Goal: Task Accomplishment & Management: Manage account settings

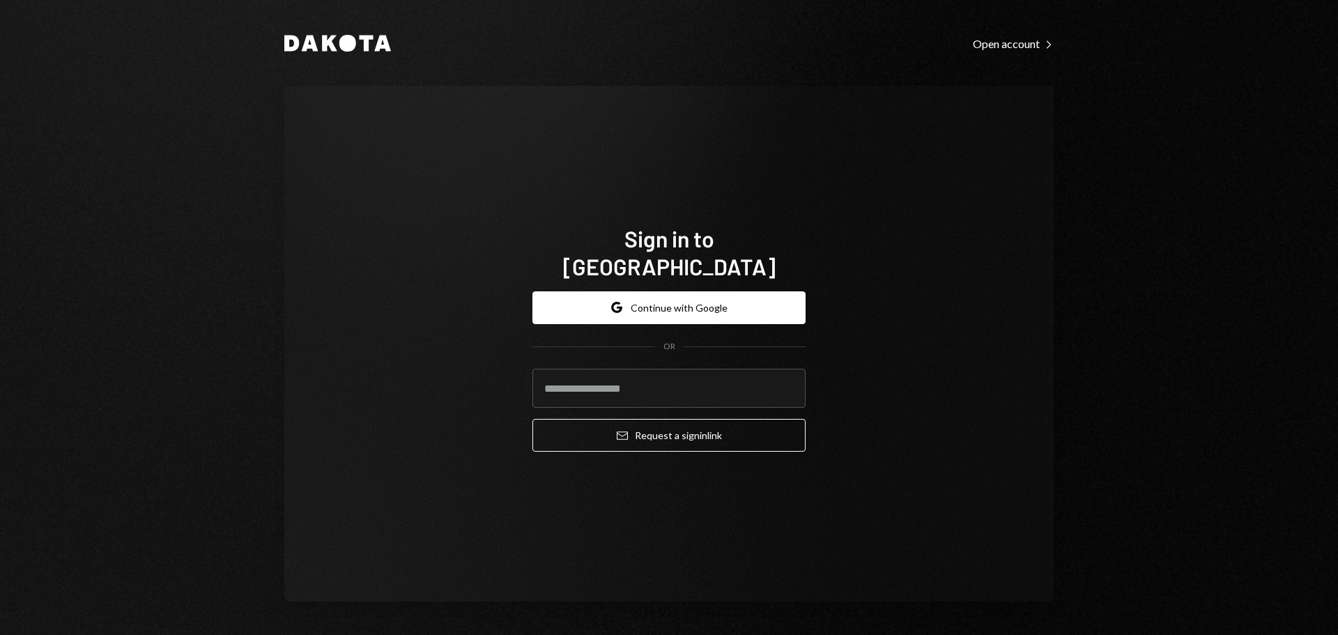
click at [798, 550] on div "Sign in to Dakota Google Continue with Google OR Email Request a sign in link" at bounding box center [668, 344] width 769 height 516
